Goal: Task Accomplishment & Management: Manage account settings

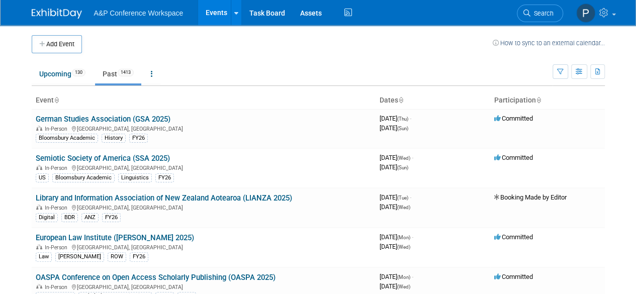
click at [257, 67] on ul "Upcoming 130 Past 1413 All Events 1543 Past and Upcoming Grouped Annually Event…" at bounding box center [292, 74] width 521 height 23
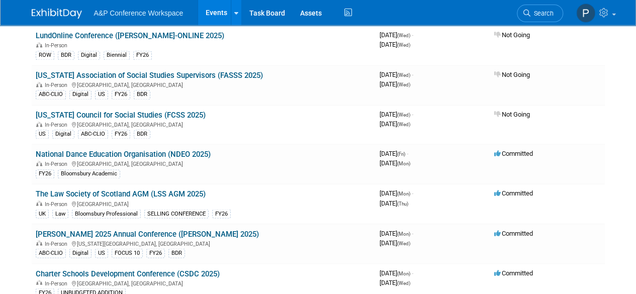
scroll to position [4130, 0]
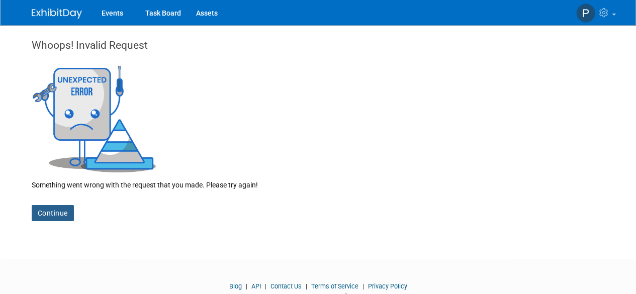
click at [42, 211] on link "Continue" at bounding box center [53, 213] width 42 height 16
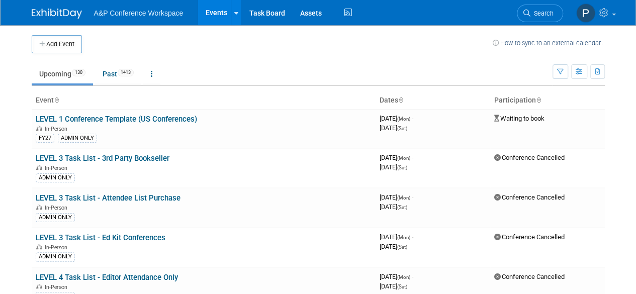
scroll to position [2756, 0]
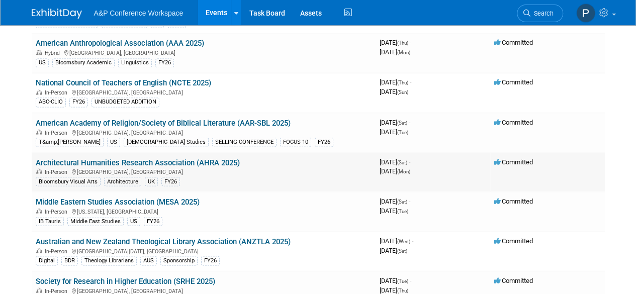
click at [155, 158] on link "Architectural Humanities Research Association (AHRA 2025)" at bounding box center [138, 162] width 204 height 9
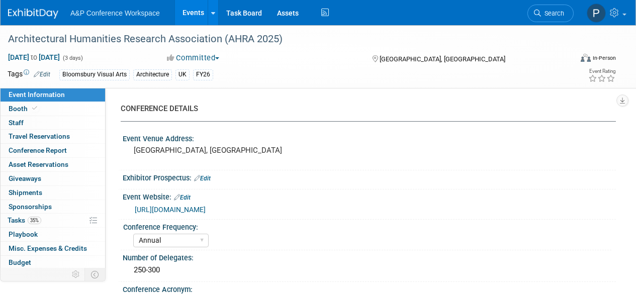
select select "Annual"
select select "Level 2"
select select "In-Person Booth"
select select "Architecture"
select select "Bloomsbury Visual Arts"
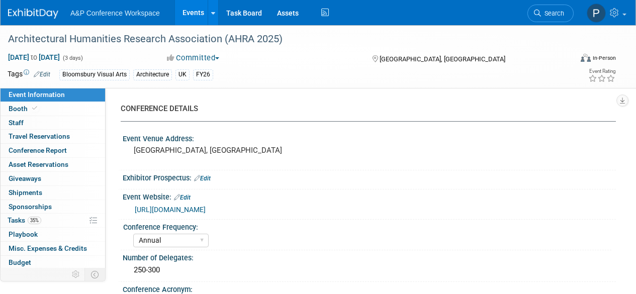
select select "Matt Hambridge"
select select "Carly Bull"
select select "Jack Solloway"
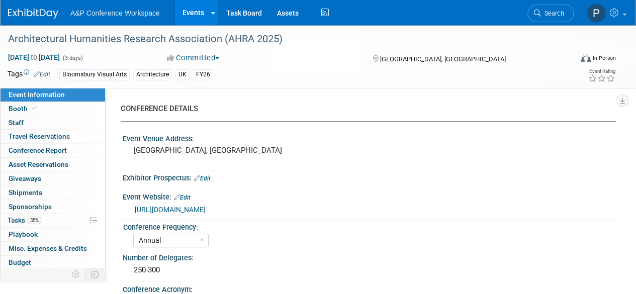
click at [206, 211] on link "https://www.virtual-lsa.uk/ahra2025/" at bounding box center [170, 210] width 71 height 8
